Goal: Task Accomplishment & Management: Manage account settings

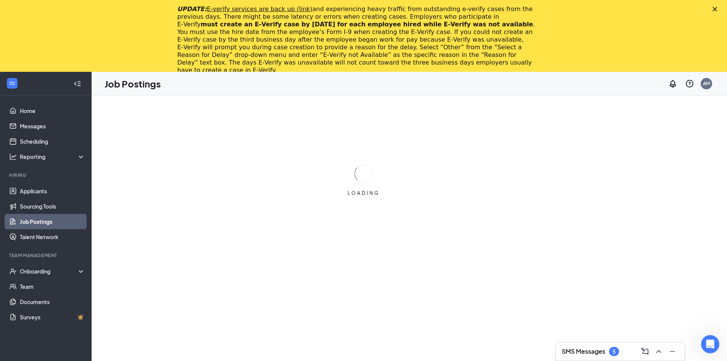
click at [721, 6] on div "UPDATE: E-verify services are back up (link) and experiencing heavy traffic fro…" at bounding box center [363, 39] width 727 height 73
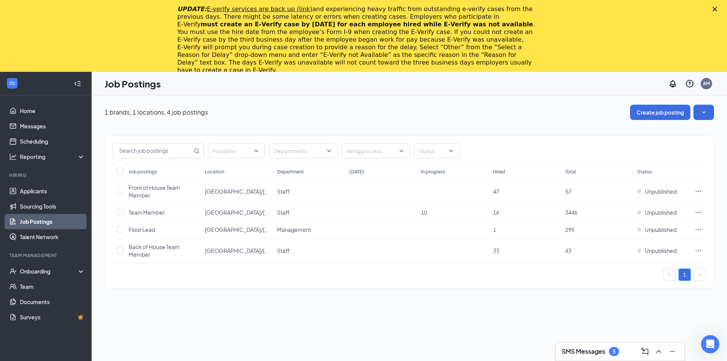
click at [717, 8] on icon "Close" at bounding box center [715, 9] width 5 height 5
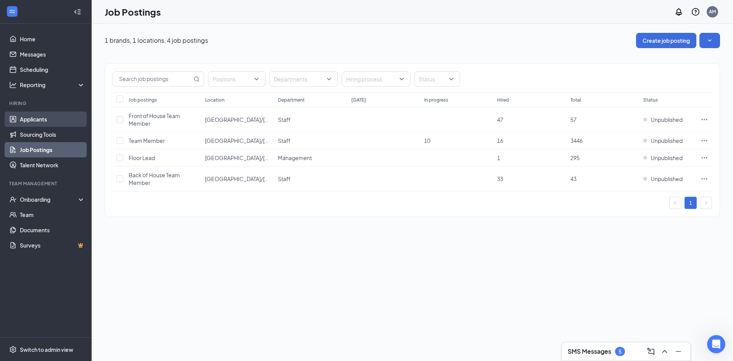
click at [55, 116] on link "Applicants" at bounding box center [52, 118] width 65 height 15
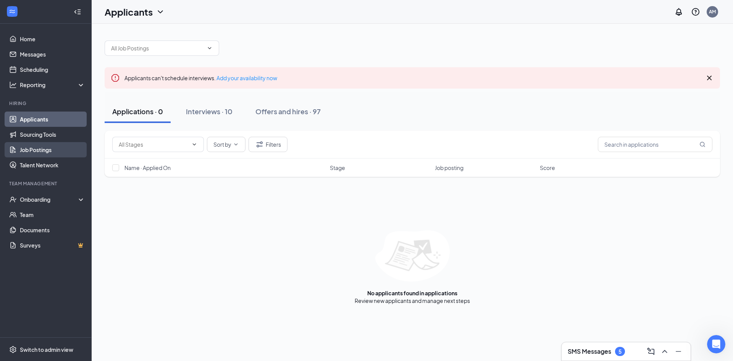
click at [53, 152] on link "Job Postings" at bounding box center [52, 149] width 65 height 15
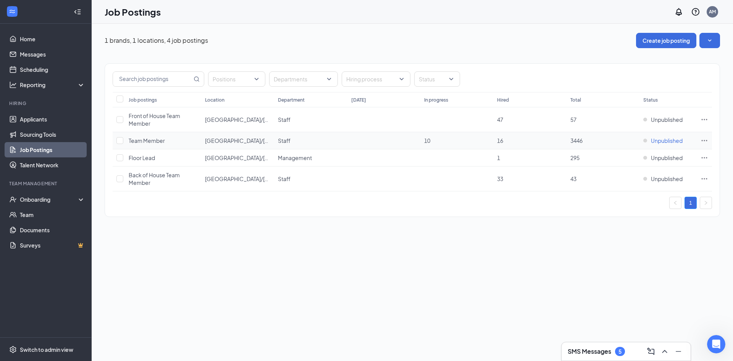
click at [648, 140] on div "Unpublished" at bounding box center [662, 141] width 39 height 8
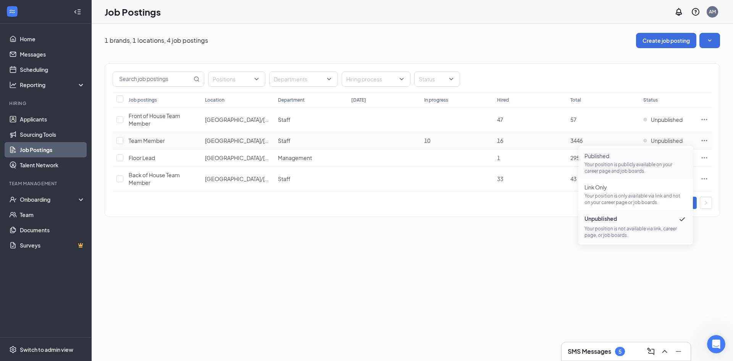
click at [620, 163] on p "Your position is publicly available on your career page and job boards." at bounding box center [635, 167] width 102 height 13
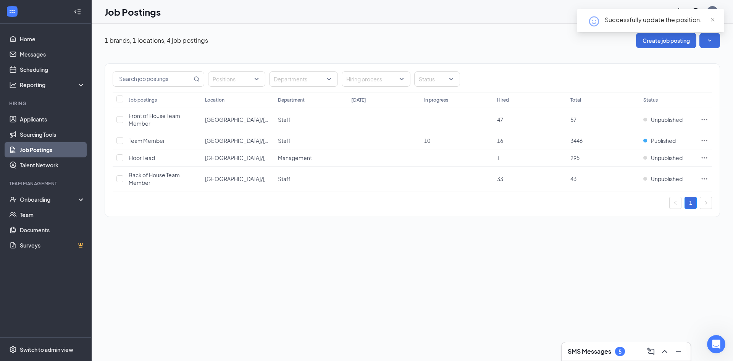
click at [358, 290] on div "1 brands, 1 locations, 4 job postings Create job posting Positions Departments …" at bounding box center [412, 192] width 641 height 337
click at [600, 349] on h3 "SMS Messages" at bounding box center [590, 351] width 44 height 8
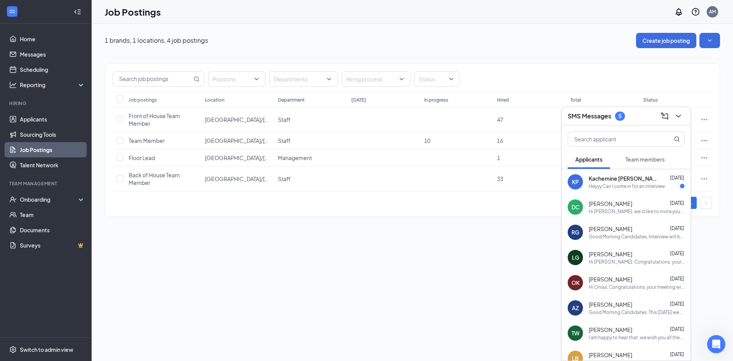
click at [627, 192] on div "KP Kachemine [PERSON_NAME] [DATE] Heyyy Can I come in for an interview" at bounding box center [625, 181] width 129 height 25
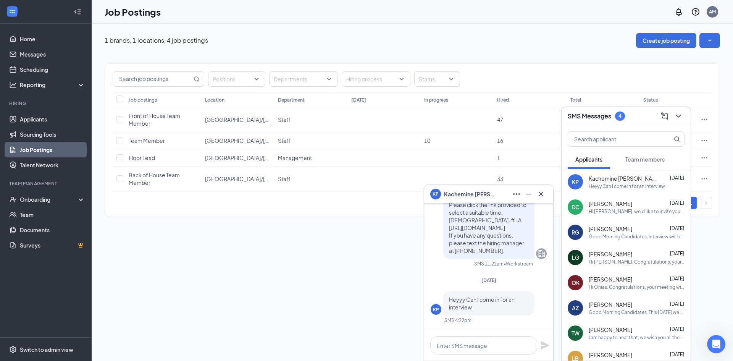
click at [639, 159] on span "Team members" at bounding box center [644, 159] width 39 height 7
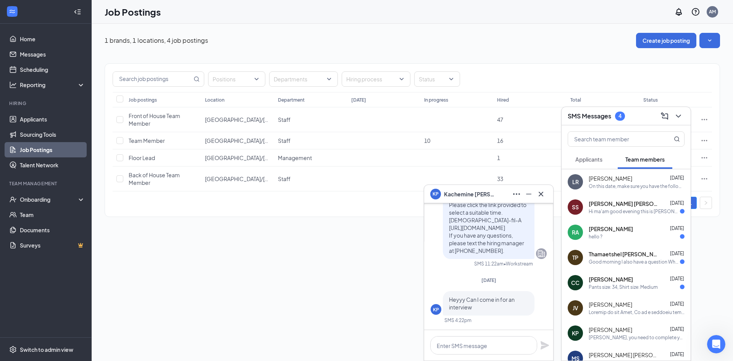
click at [622, 208] on div "Hi ma'am good evening this is [PERSON_NAME] i have some question regarding my p…" at bounding box center [634, 211] width 91 height 6
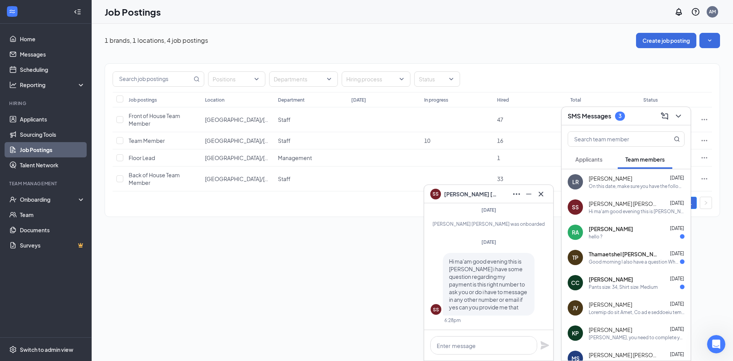
click at [652, 229] on div "[PERSON_NAME] [DATE]" at bounding box center [637, 229] width 96 height 8
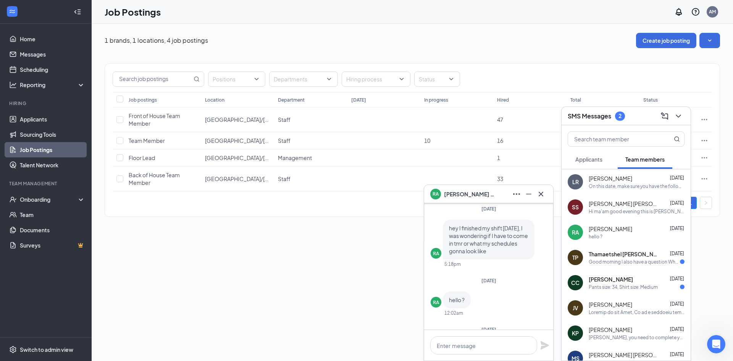
scroll to position [-38, 0]
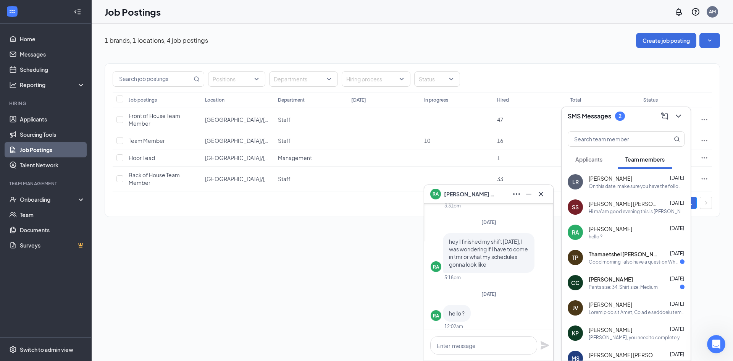
click at [612, 261] on div "Good morning I also have a question What are the days I have work Is that every…" at bounding box center [634, 261] width 91 height 6
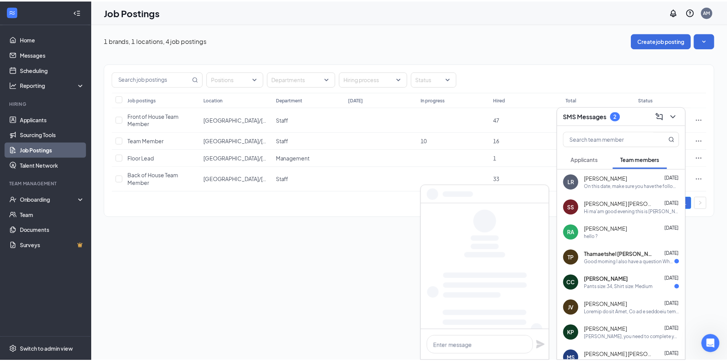
scroll to position [0, 0]
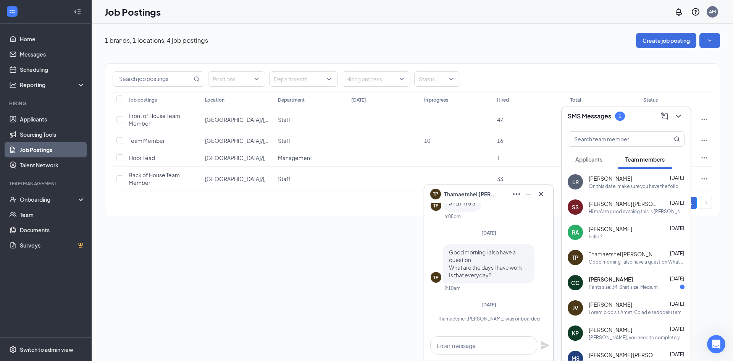
click at [615, 281] on span "[PERSON_NAME]" at bounding box center [611, 279] width 44 height 8
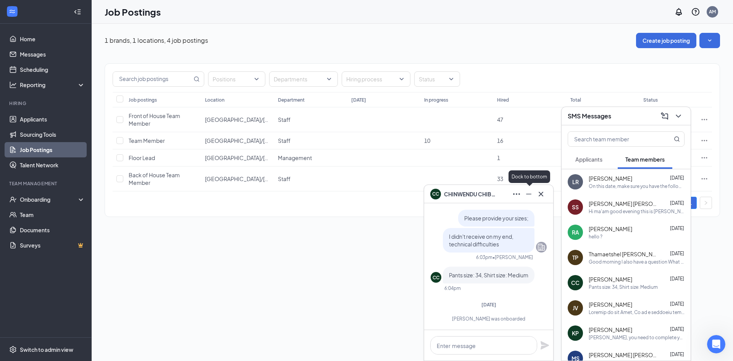
click at [526, 195] on icon "Minimize" at bounding box center [528, 193] width 9 height 9
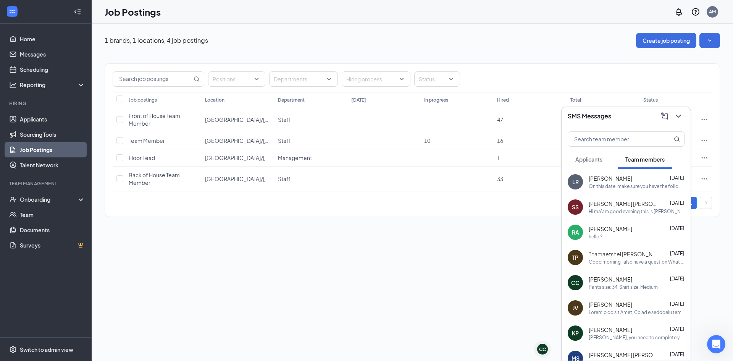
drag, startPoint x: 216, startPoint y: 261, endPoint x: 203, endPoint y: 252, distance: 15.9
click at [214, 261] on div "1 brands, 1 locations, 4 job postings Create job posting Positions Departments …" at bounding box center [412, 192] width 641 height 337
click at [674, 116] on icon "ChevronDown" at bounding box center [678, 115] width 9 height 9
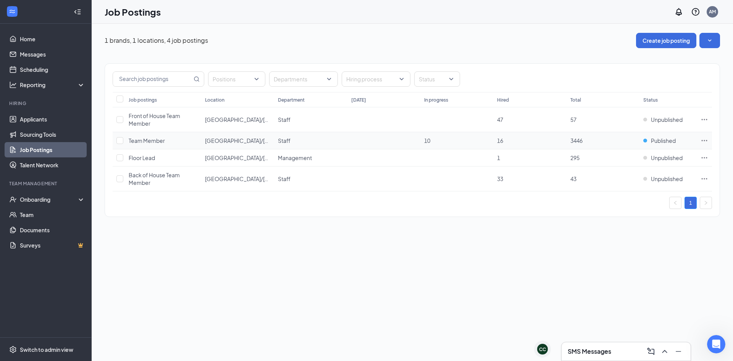
click at [391, 136] on td at bounding box center [383, 140] width 73 height 17
click at [47, 124] on link "Applicants" at bounding box center [52, 118] width 65 height 15
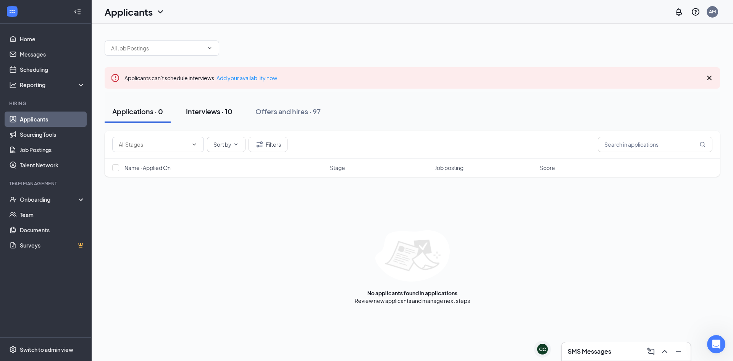
click at [232, 111] on div "Interviews · 10" at bounding box center [209, 111] width 47 height 10
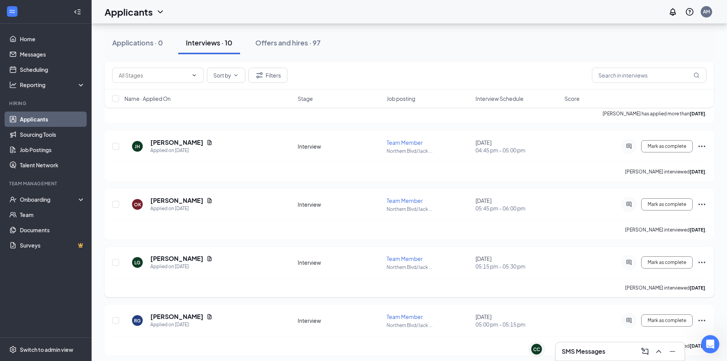
scroll to position [405, 0]
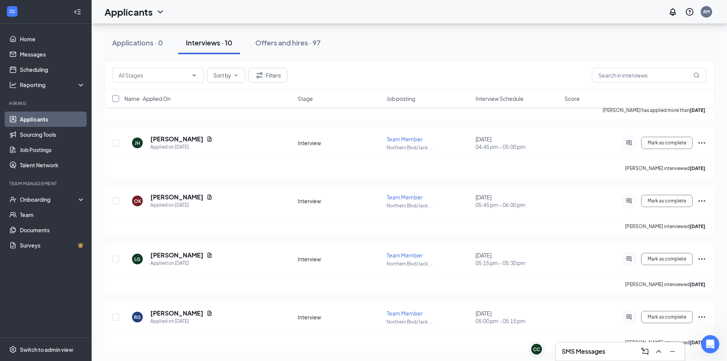
click at [115, 99] on input "checkbox" at bounding box center [115, 98] width 7 height 7
checkbox input "true"
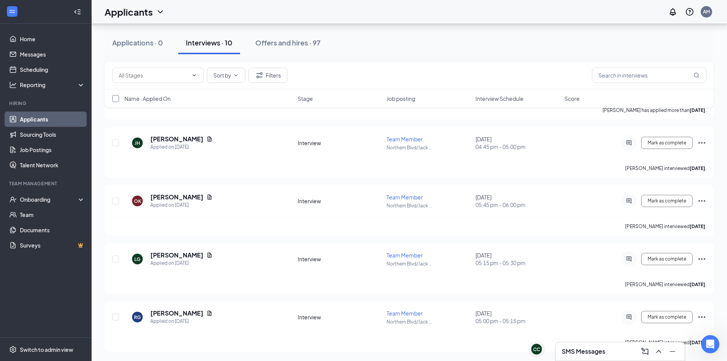
checkbox input "true"
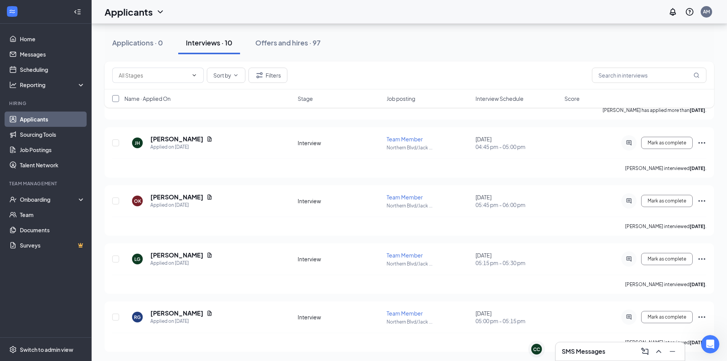
checkbox input "true"
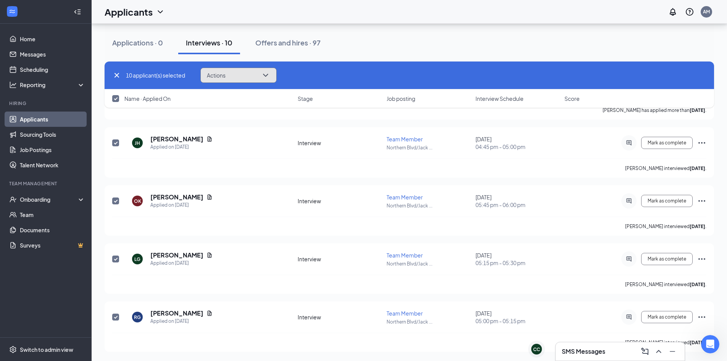
click at [228, 74] on button "Actions" at bounding box center [238, 75] width 76 height 15
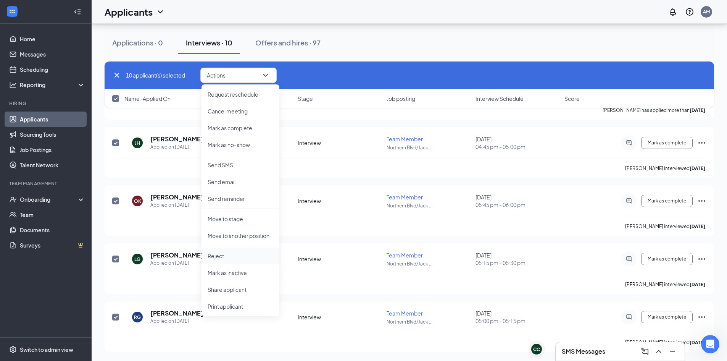
click at [250, 257] on p "Reject" at bounding box center [241, 256] width 66 height 8
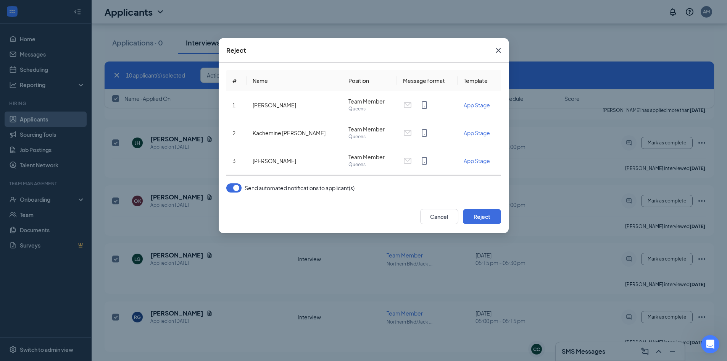
click at [232, 186] on button "button" at bounding box center [233, 187] width 15 height 9
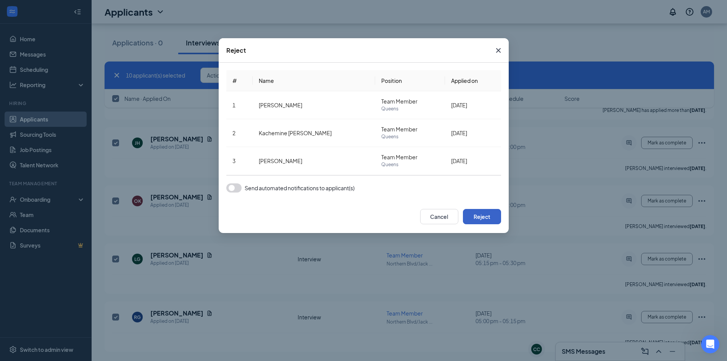
click at [484, 216] on button "Reject" at bounding box center [482, 216] width 38 height 15
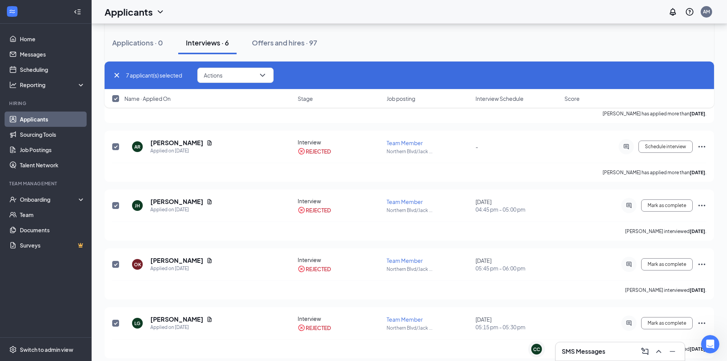
scroll to position [0, 0]
